Goal: Complete application form

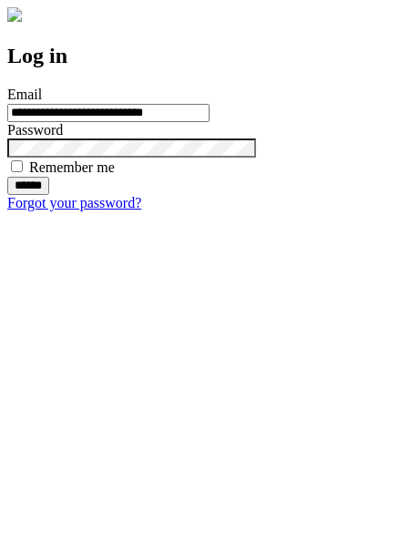
type input "**********"
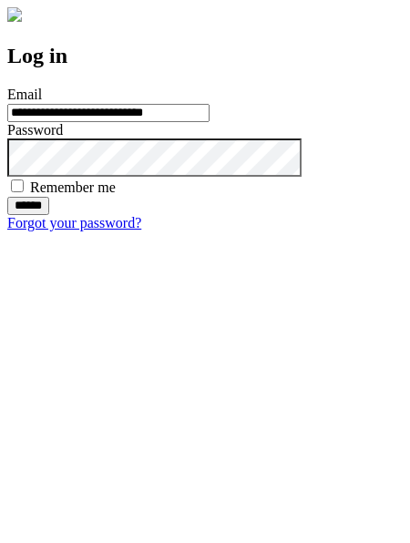
click at [49, 215] on input "******" at bounding box center [28, 206] width 42 height 18
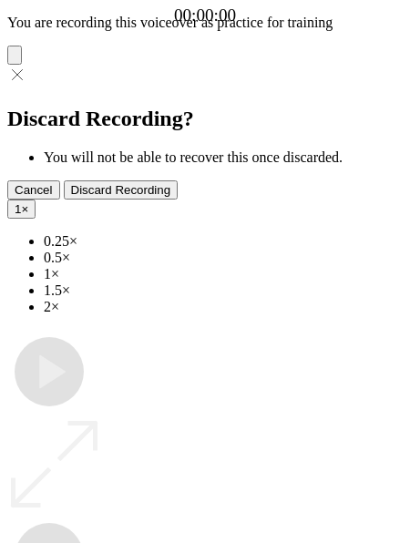
type input "**********"
